Goal: Task Accomplishment & Management: Use online tool/utility

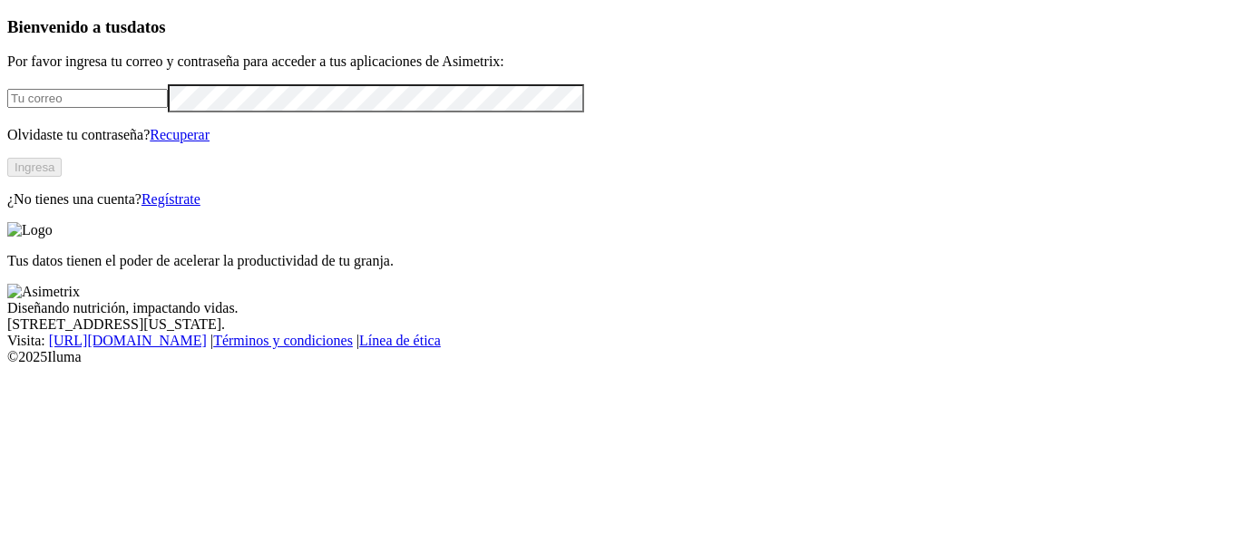
type input "[EMAIL_ADDRESS][PERSON_NAME][DOMAIN_NAME]"
click at [62, 177] on button "Ingresa" at bounding box center [34, 167] width 54 height 19
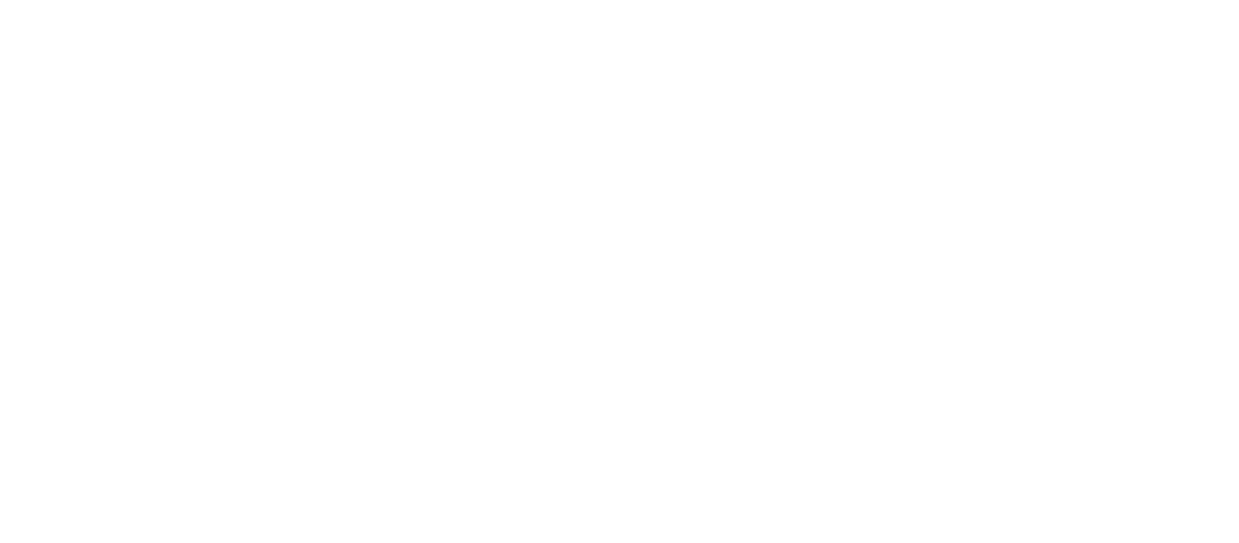
paste input "AVICOLA [GEOGRAPHIC_DATA][PERSON_NAME] - [GEOGRAPHIC_DATA][PERSON_NAME] - [GEOG…"
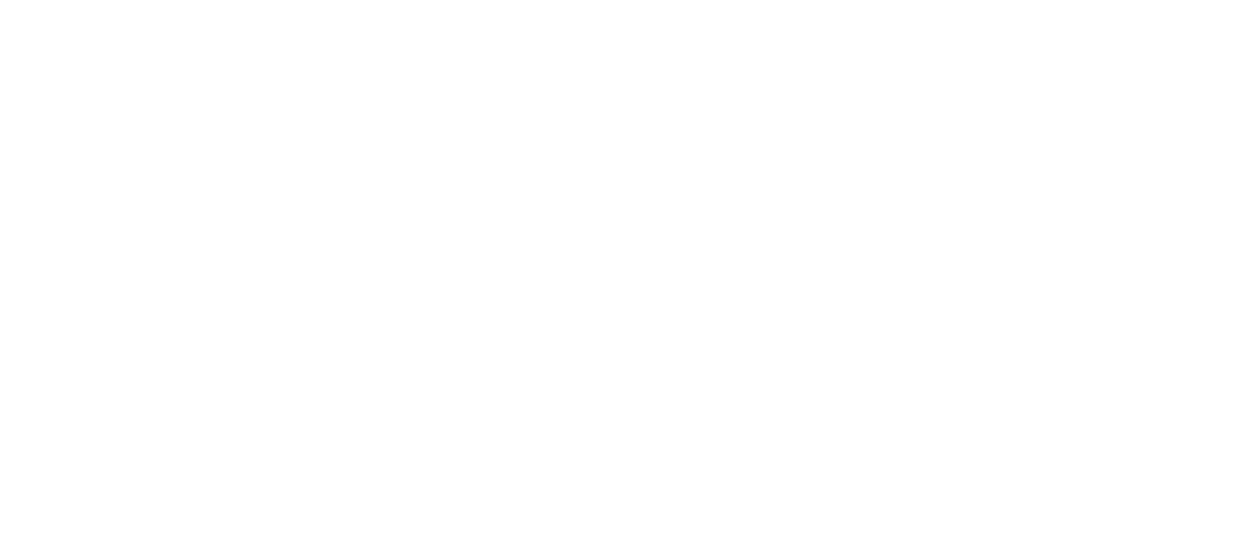
scroll to position [0, 211]
type input "AVICOLA [GEOGRAPHIC_DATA][PERSON_NAME] - [GEOGRAPHIC_DATA][PERSON_NAME] - [GEOG…"
paste input "AVICOLA [GEOGRAPHIC_DATA][PERSON_NAME] - [GEOGRAPHIC_DATA][PERSON_NAME] - [GEOG…"
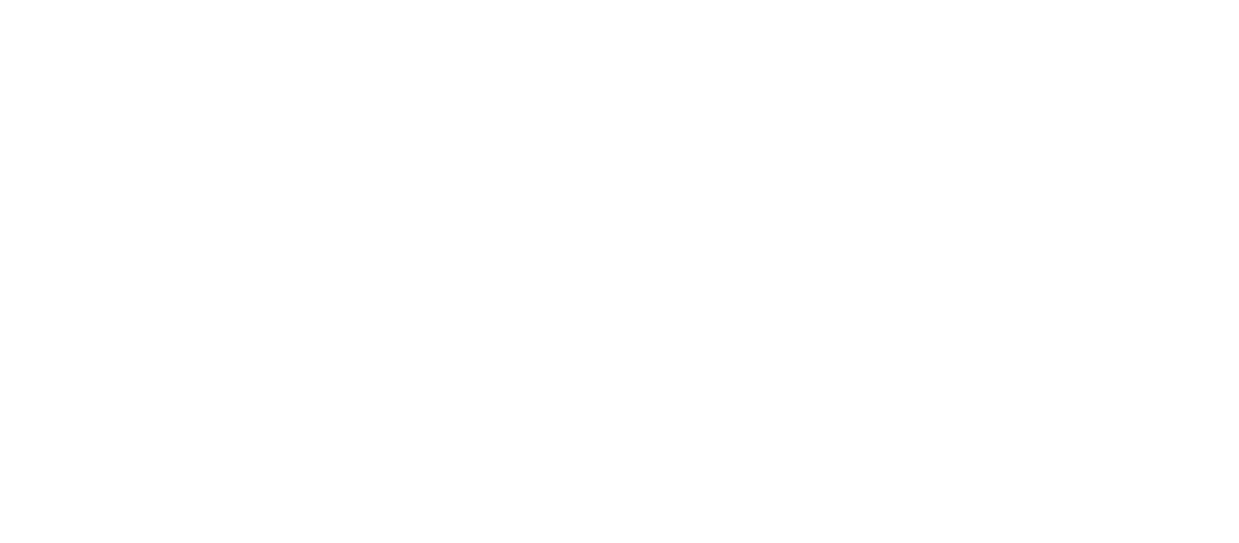
type input "AVICOLA [GEOGRAPHIC_DATA][PERSON_NAME] - [GEOGRAPHIC_DATA][PERSON_NAME] - [GEOG…"
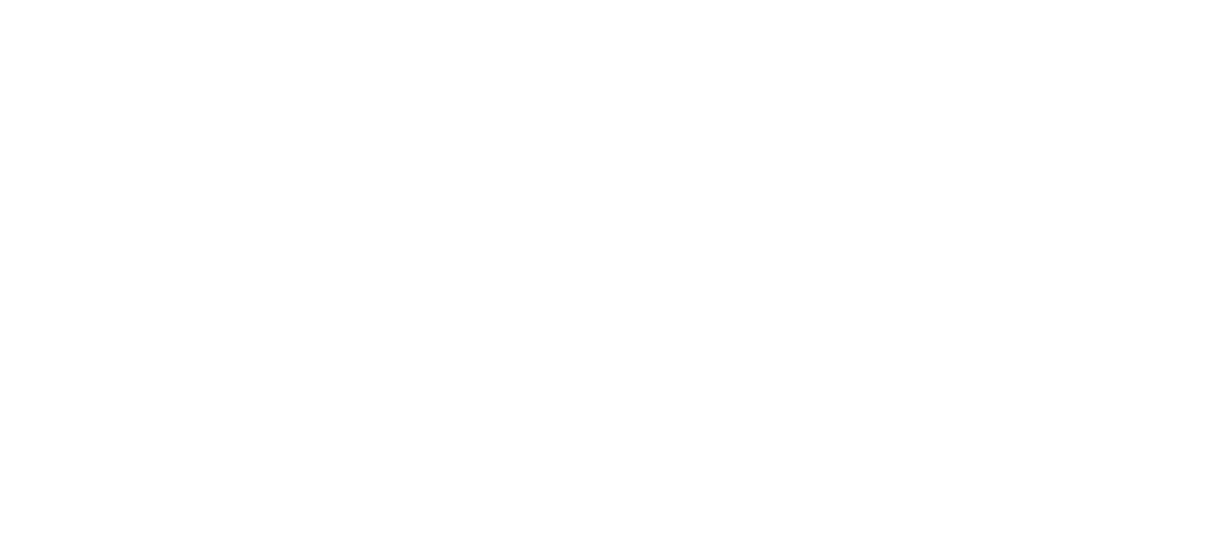
scroll to position [0, 0]
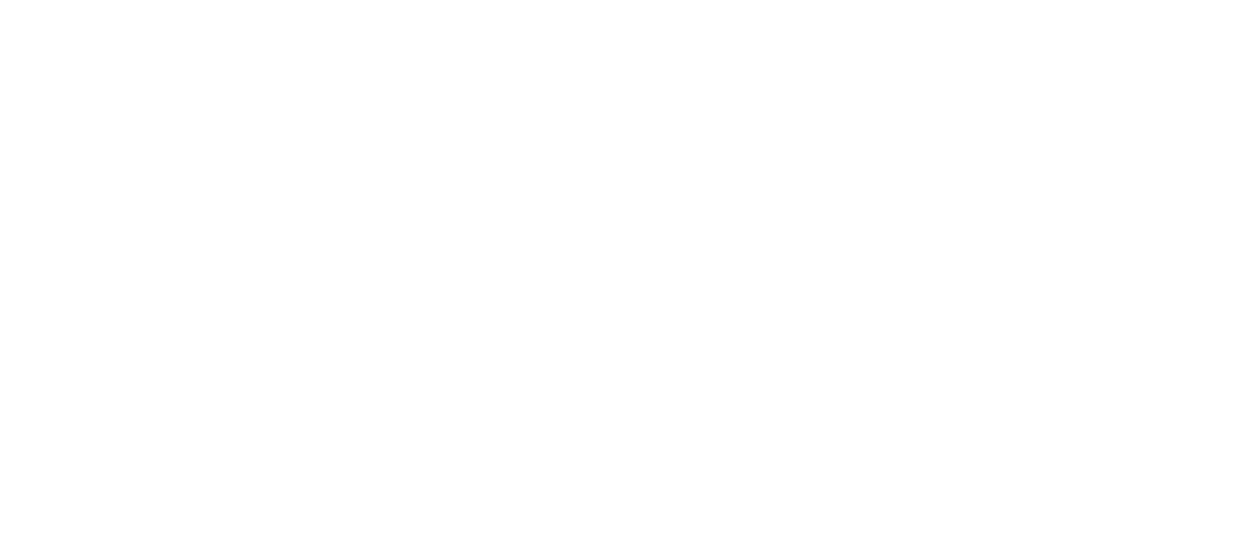
click at [245, 232] on div at bounding box center [626, 271] width 1239 height 543
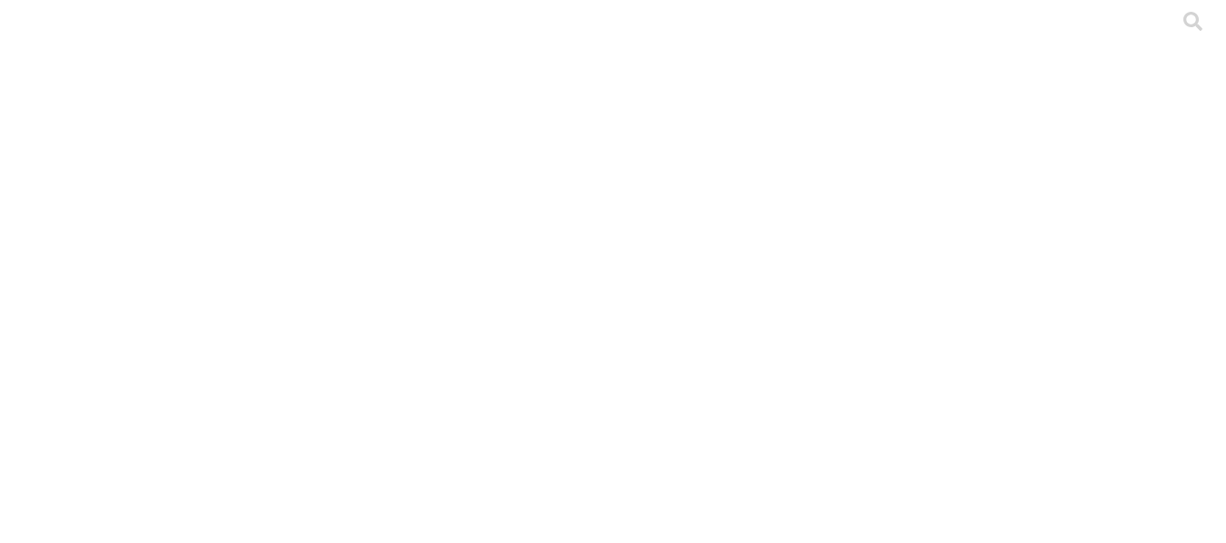
drag, startPoint x: 1224, startPoint y: 0, endPoint x: 54, endPoint y: 191, distance: 1185.7
